Goal: Information Seeking & Learning: Learn about a topic

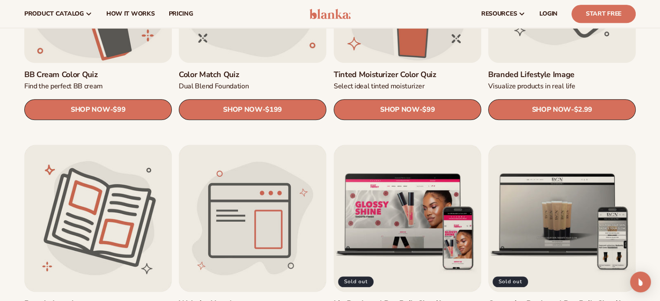
scroll to position [737, 0]
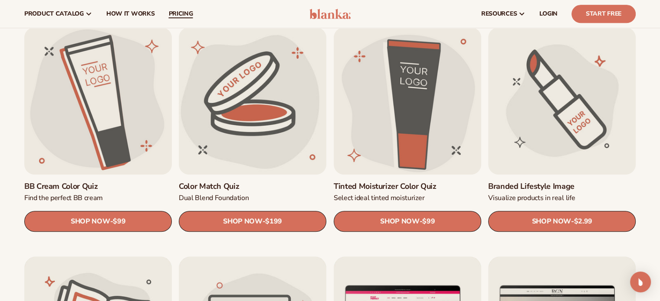
click at [186, 11] on span "pricing" at bounding box center [180, 13] width 24 height 7
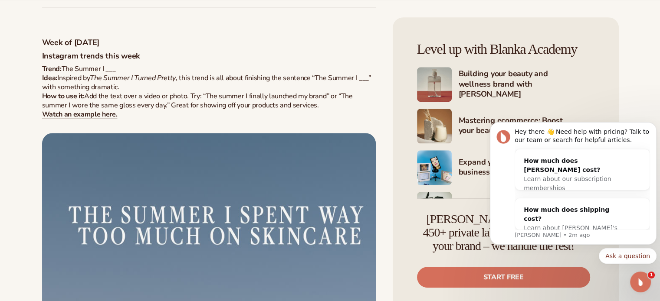
scroll to position [651, 0]
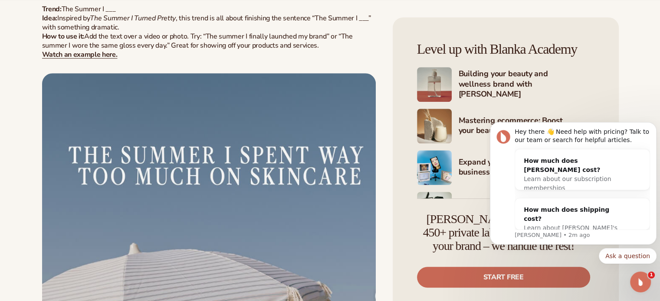
click at [468, 276] on link "Start free" at bounding box center [503, 277] width 173 height 21
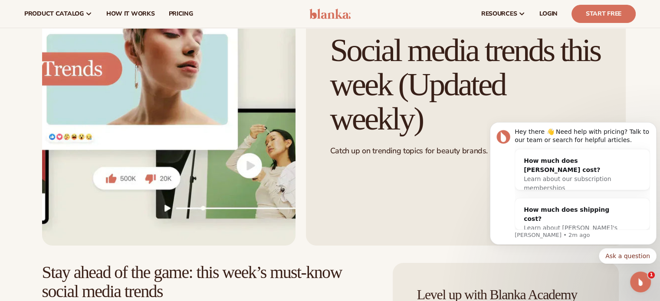
scroll to position [0, 0]
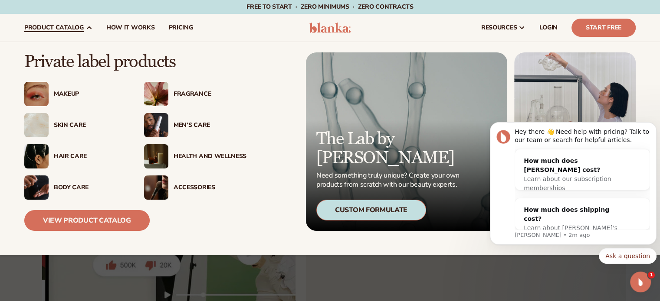
click at [65, 123] on div "Skin Care" at bounding box center [90, 125] width 73 height 7
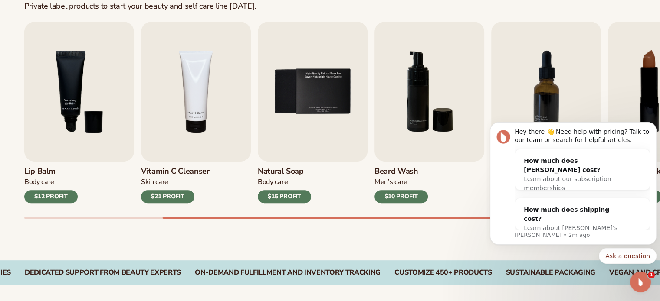
scroll to position [304, 0]
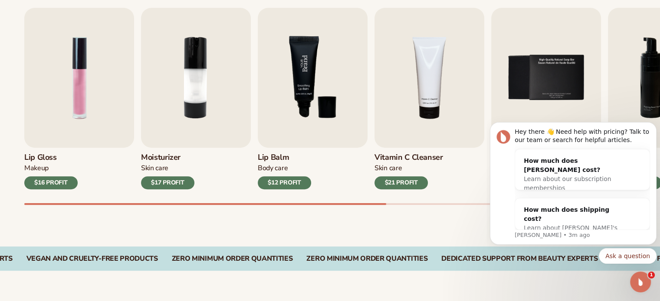
click at [320, 97] on img "3 / 9" at bounding box center [313, 78] width 110 height 140
click at [304, 64] on img "3 / 9" at bounding box center [313, 78] width 110 height 140
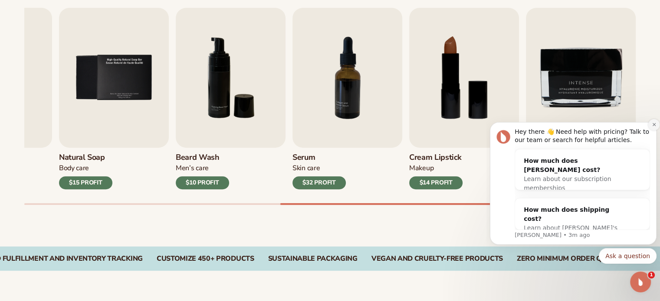
drag, startPoint x: 653, startPoint y: 120, endPoint x: 653, endPoint y: 127, distance: 6.5
click at [653, 127] on button "Dismiss notification" at bounding box center [653, 124] width 11 height 11
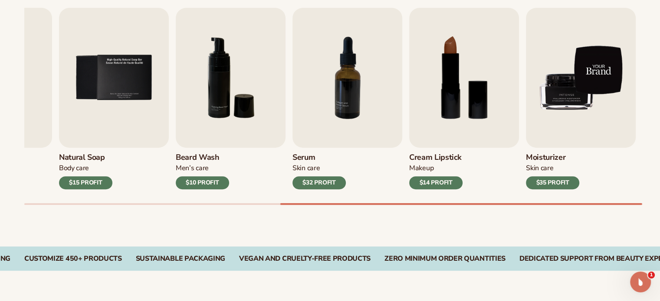
click at [554, 120] on img "9 / 9" at bounding box center [581, 78] width 110 height 140
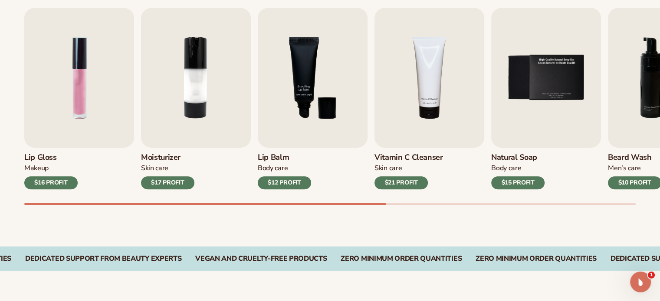
click at [347, 197] on div "Lip Gloss Makeup $16 PROFIT Moisturizer Skin Care $17 PROFIT Lip Balm Body Care…" at bounding box center [341, 106] width 635 height 197
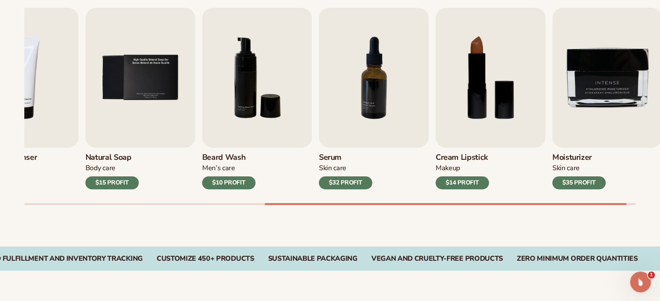
click at [621, 208] on div "Best sellers Private label products to start your beauty and self care line tod…" at bounding box center [330, 87] width 660 height 317
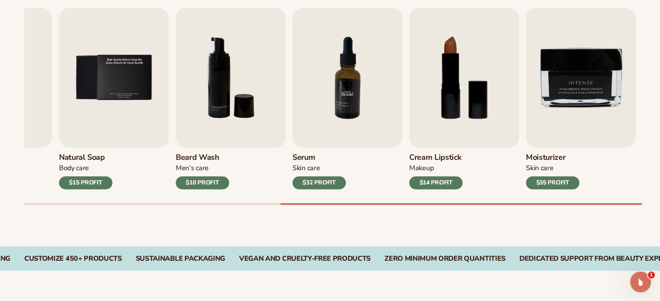
click at [355, 105] on img "7 / 9" at bounding box center [347, 78] width 110 height 140
click at [326, 182] on div "$32 PROFIT" at bounding box center [318, 183] width 53 height 13
click at [350, 63] on img "7 / 9" at bounding box center [347, 78] width 110 height 140
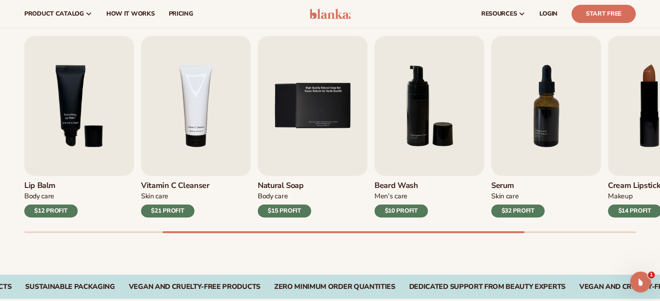
scroll to position [260, 0]
